Goal: Feedback & Contribution: Submit feedback/report problem

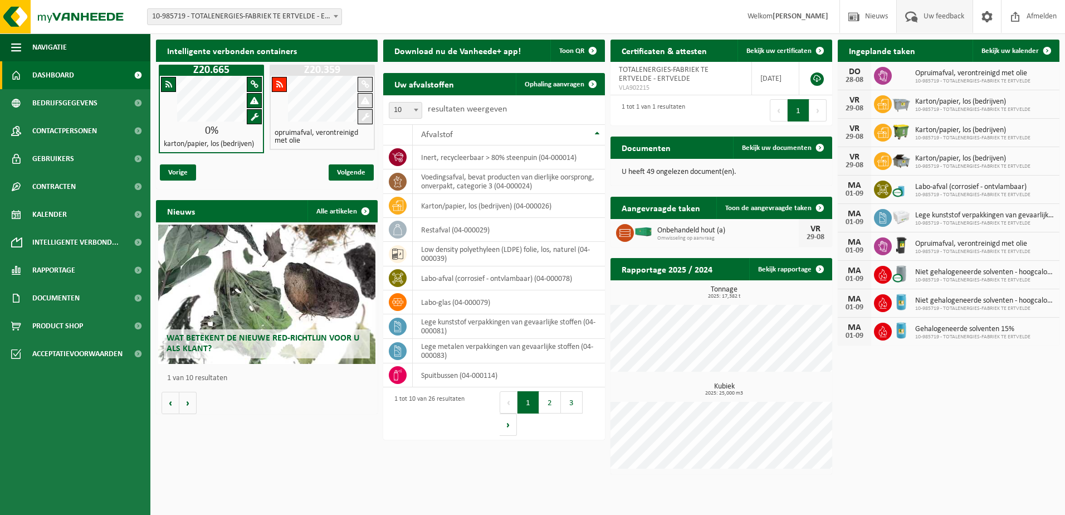
click at [938, 13] on span "Uw feedback" at bounding box center [944, 16] width 46 height 33
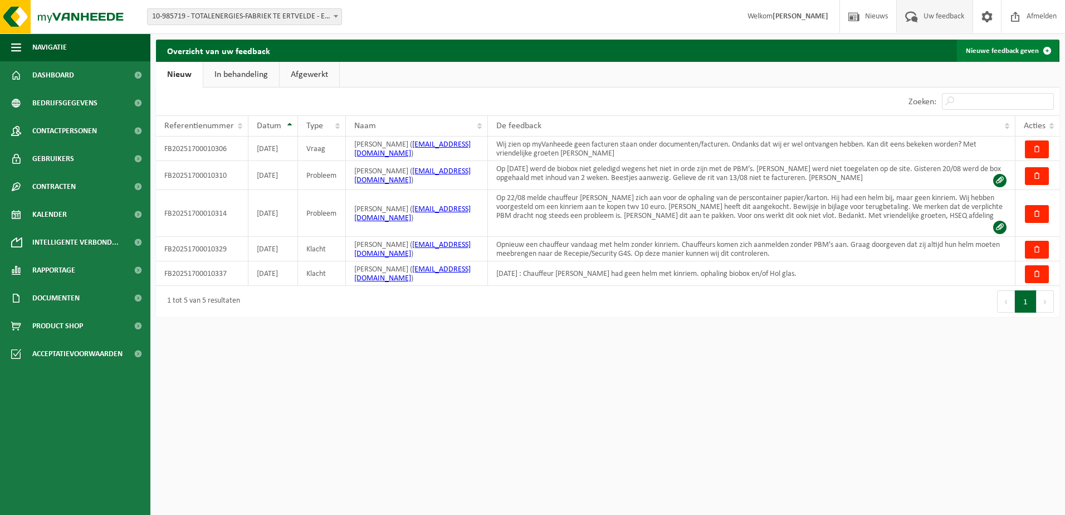
click at [984, 50] on link "Nieuwe feedback geven" at bounding box center [1007, 51] width 101 height 22
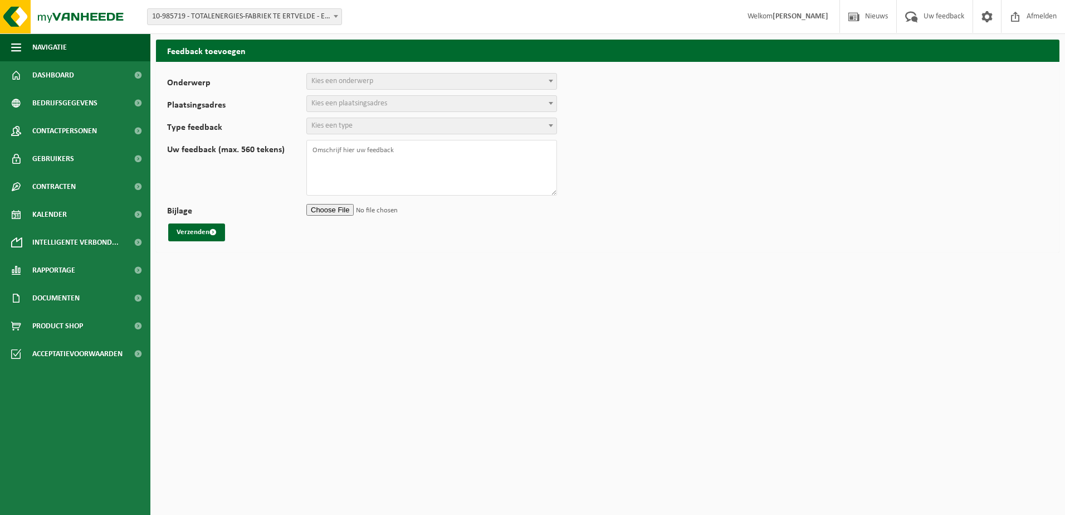
select select
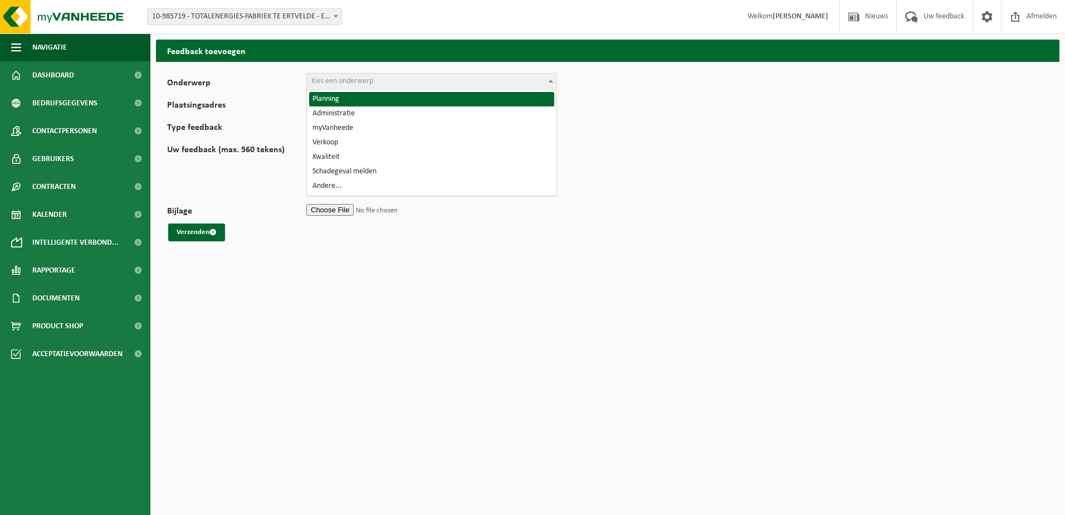
click at [349, 77] on span "Kies een onderwerp" at bounding box center [342, 81] width 62 height 8
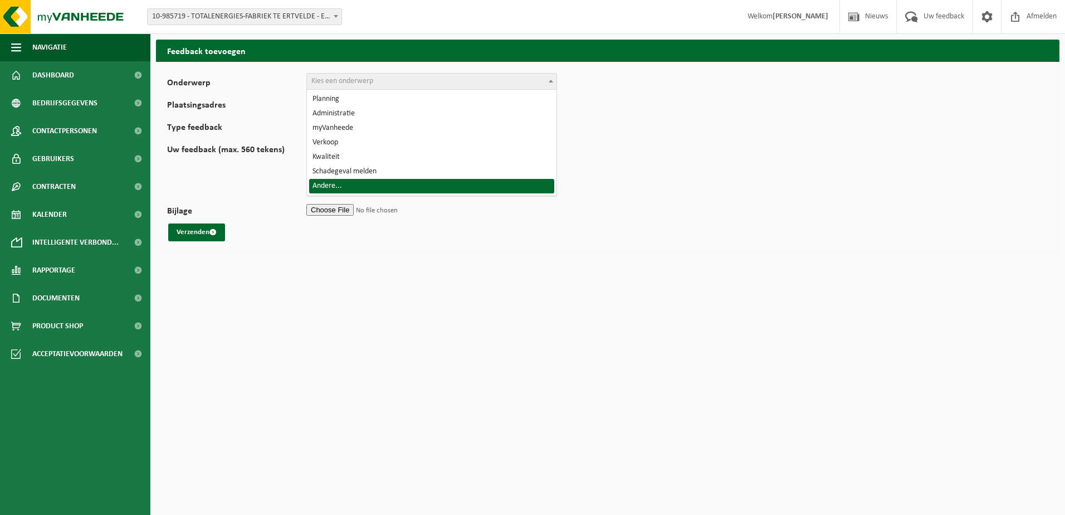
select select "32"
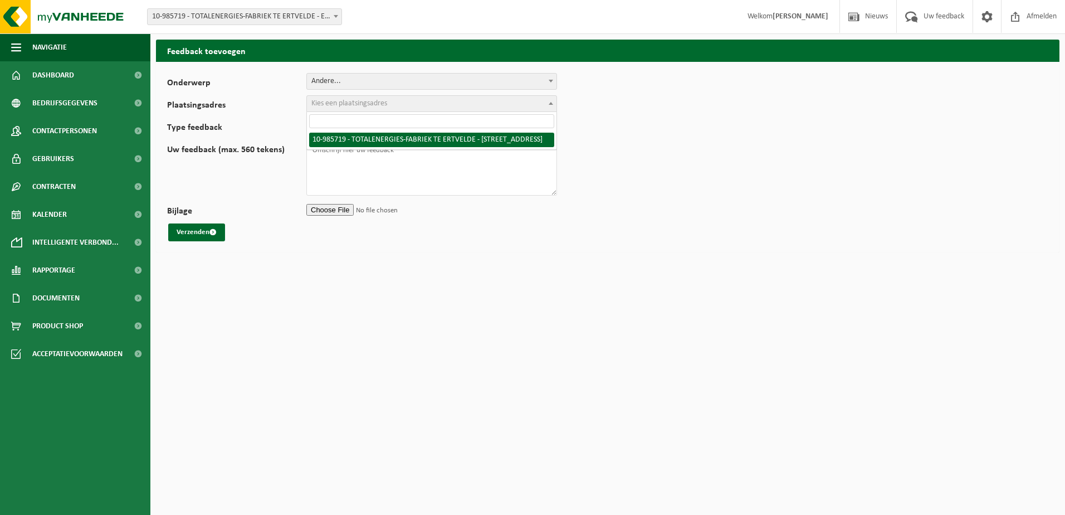
click at [331, 100] on span "Kies een plaatsingsadres" at bounding box center [349, 103] width 76 height 8
select select "165265"
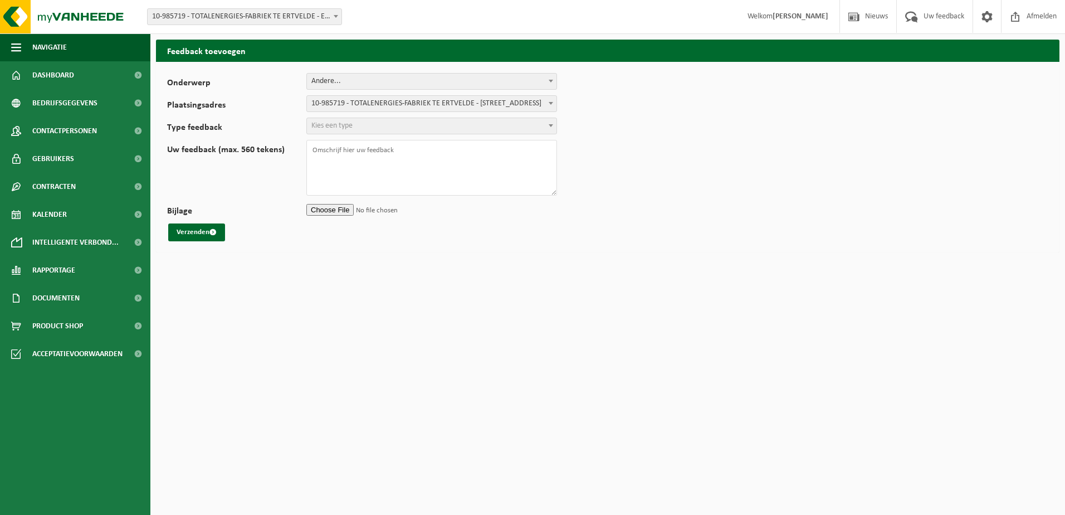
click at [331, 118] on span "Kies een type" at bounding box center [431, 126] width 249 height 16
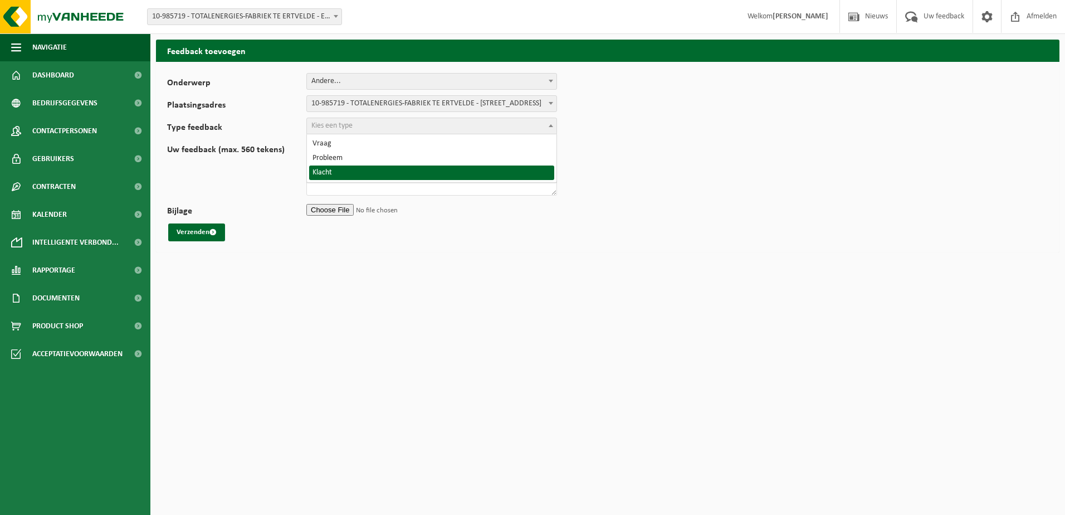
select select "COM"
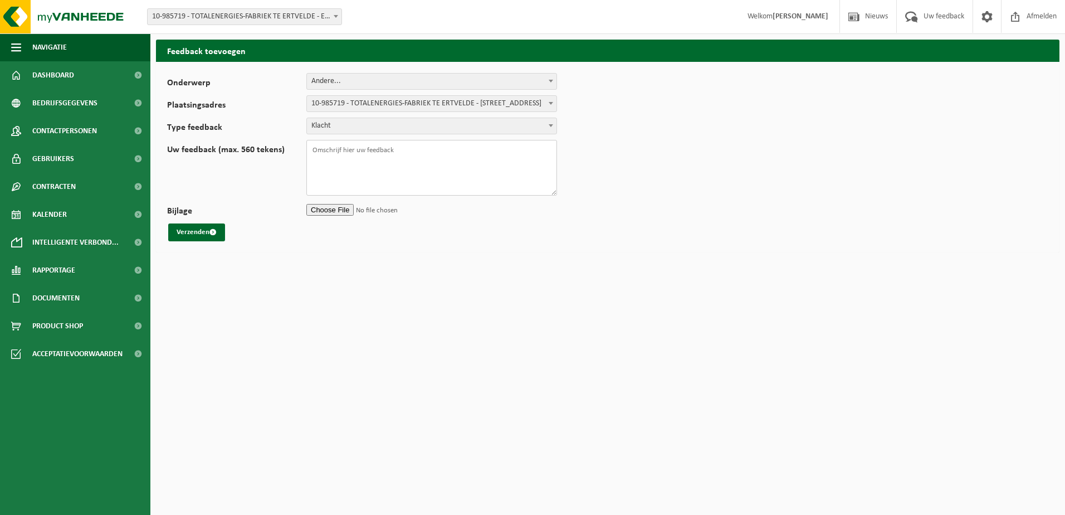
click at [334, 146] on textarea "Uw feedback (max. 560 tekens)" at bounding box center [431, 168] width 251 height 56
type textarea "28.08 : Chauffeur Mattias Spriet had geen kinriem aan zijn helm. Hij heeft een …"
click at [339, 206] on input "Bijlage" at bounding box center [431, 209] width 251 height 17
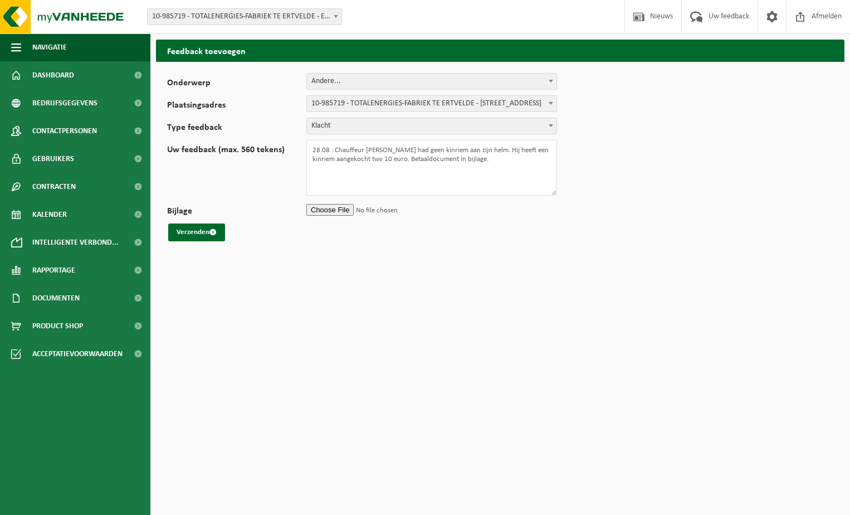
click at [347, 212] on input "Bijlage" at bounding box center [431, 209] width 251 height 17
type input "C:\fakepath\20250828 voucher Matthias Spriet aankoop kinriem.pdf"
click at [195, 236] on button "Verzenden" at bounding box center [196, 232] width 57 height 18
